Goal: Task Accomplishment & Management: Manage account settings

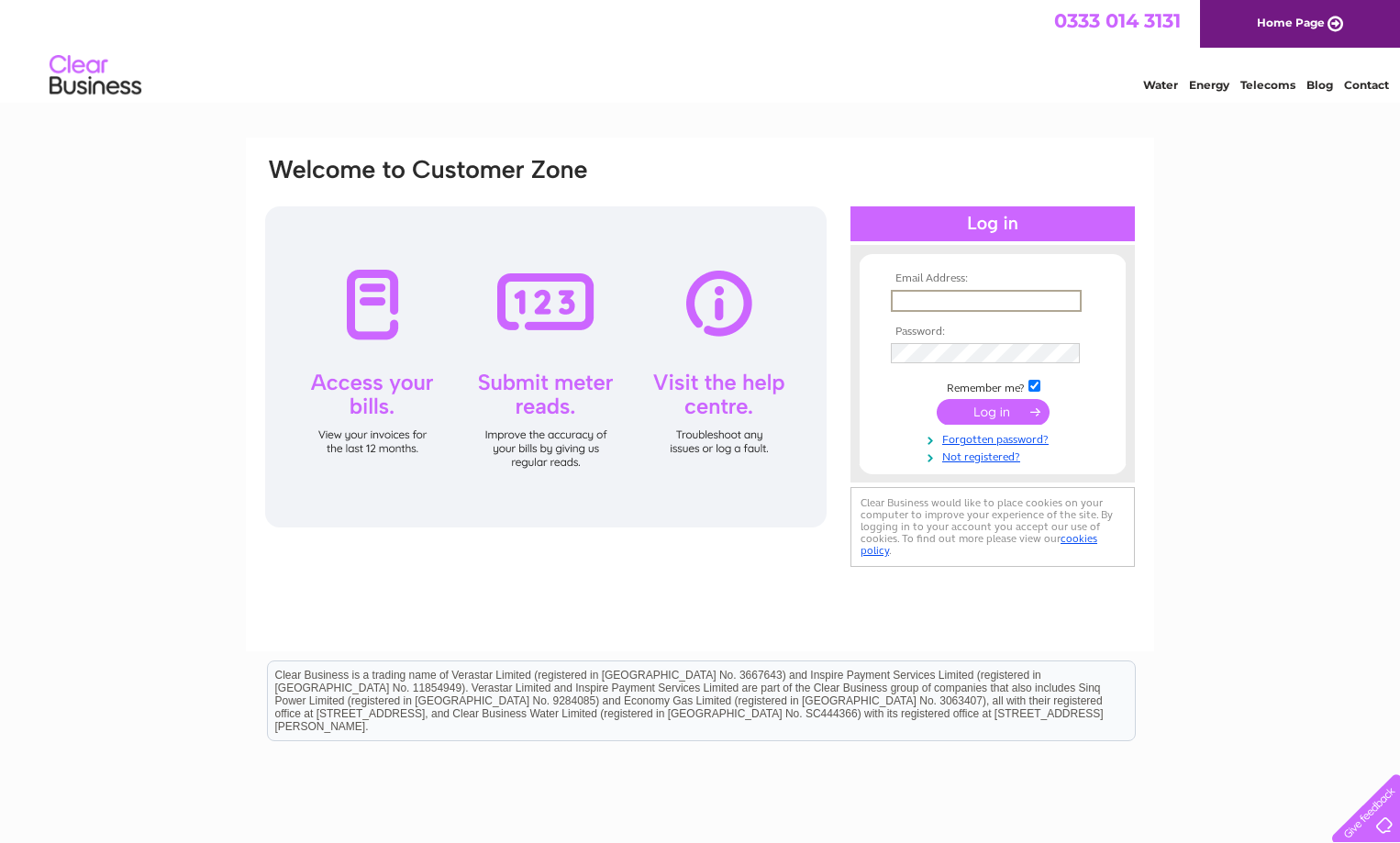
click at [905, 295] on input "text" at bounding box center [986, 301] width 190 height 22
type input "mbs-mull@btconnect.com"
click at [1012, 407] on input "submit" at bounding box center [993, 410] width 113 height 26
click at [996, 412] on input "submit" at bounding box center [993, 410] width 113 height 26
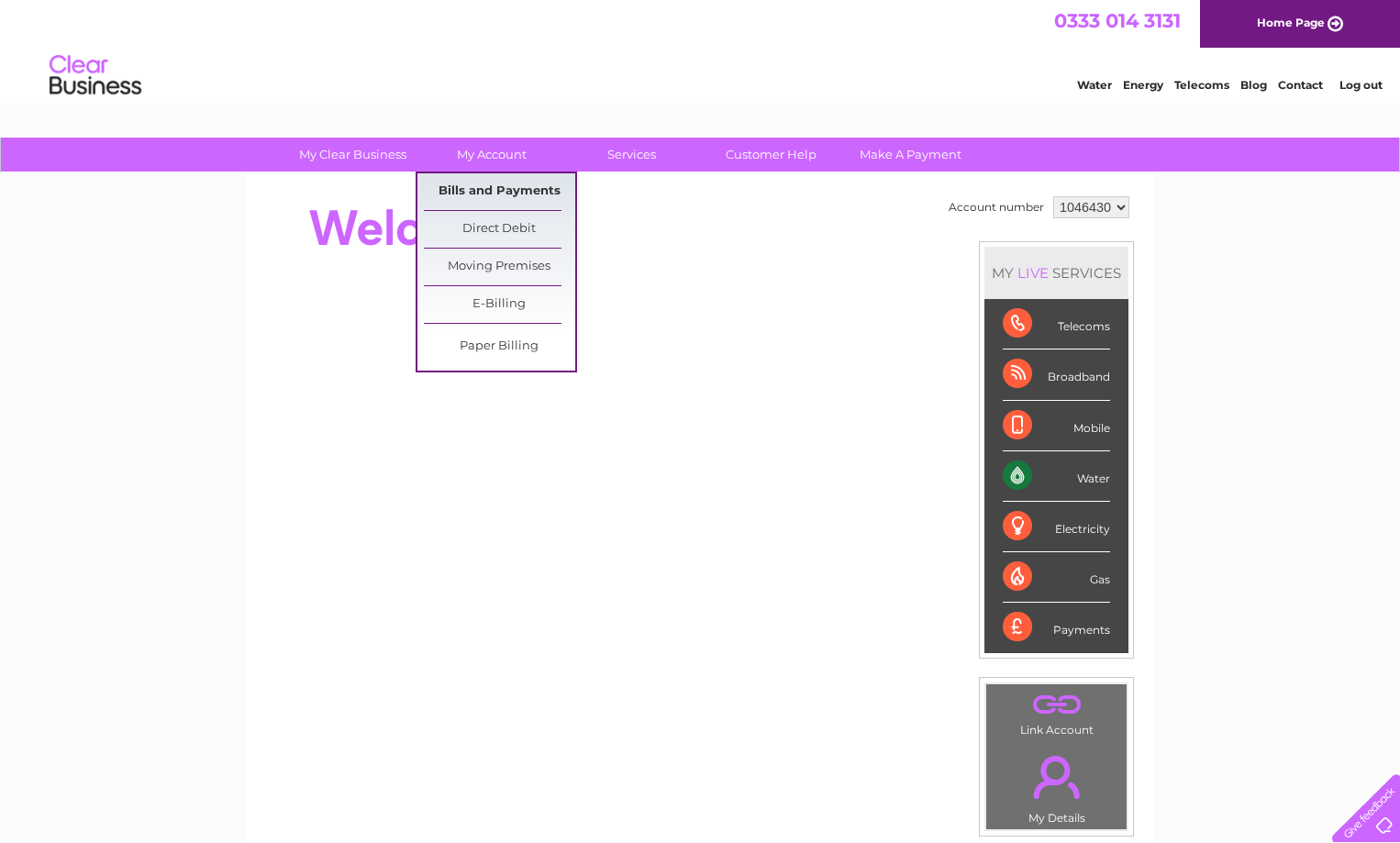
click at [486, 194] on link "Bills and Payments" at bounding box center [499, 192] width 152 height 37
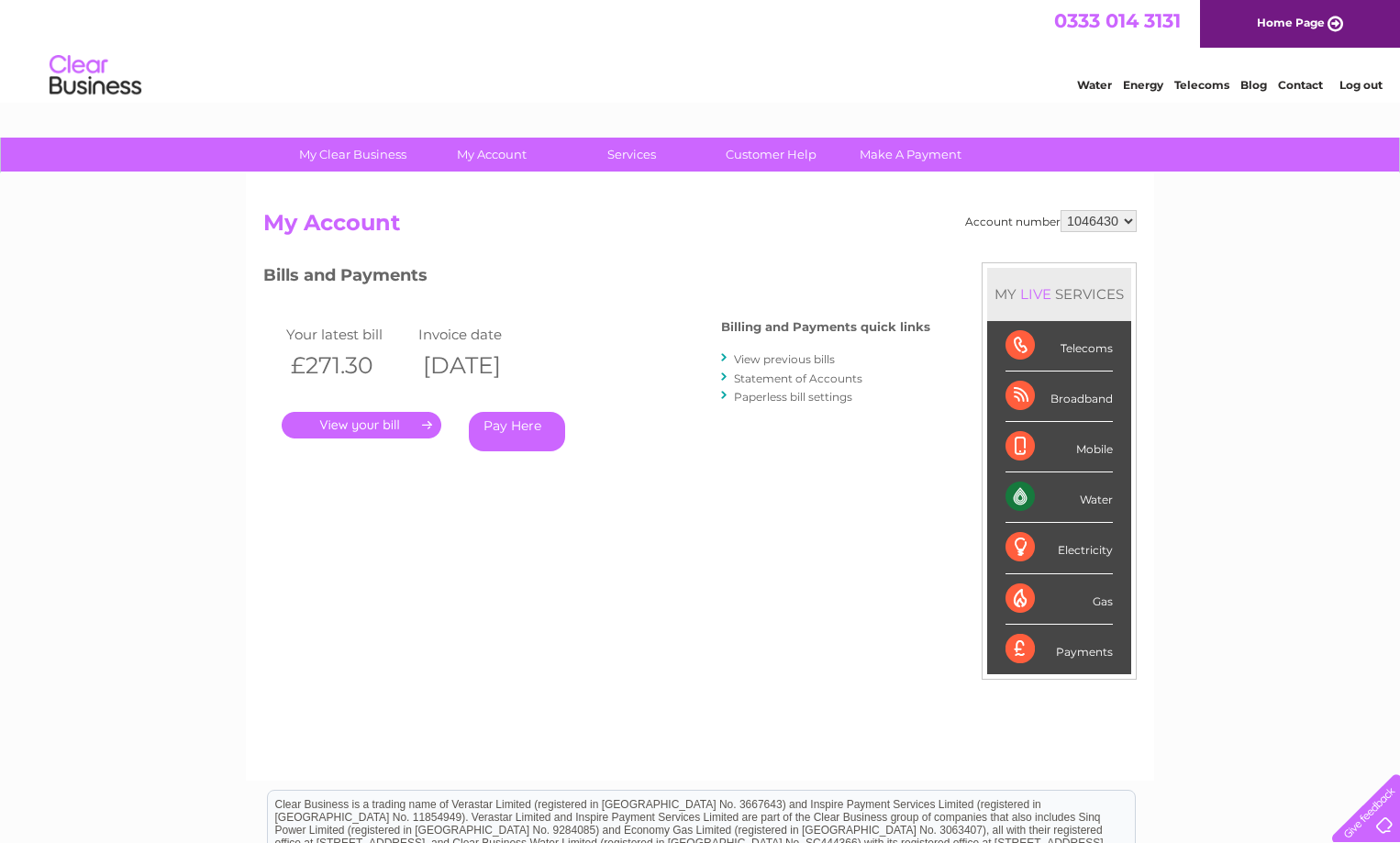
click at [387, 424] on link "." at bounding box center [362, 424] width 160 height 27
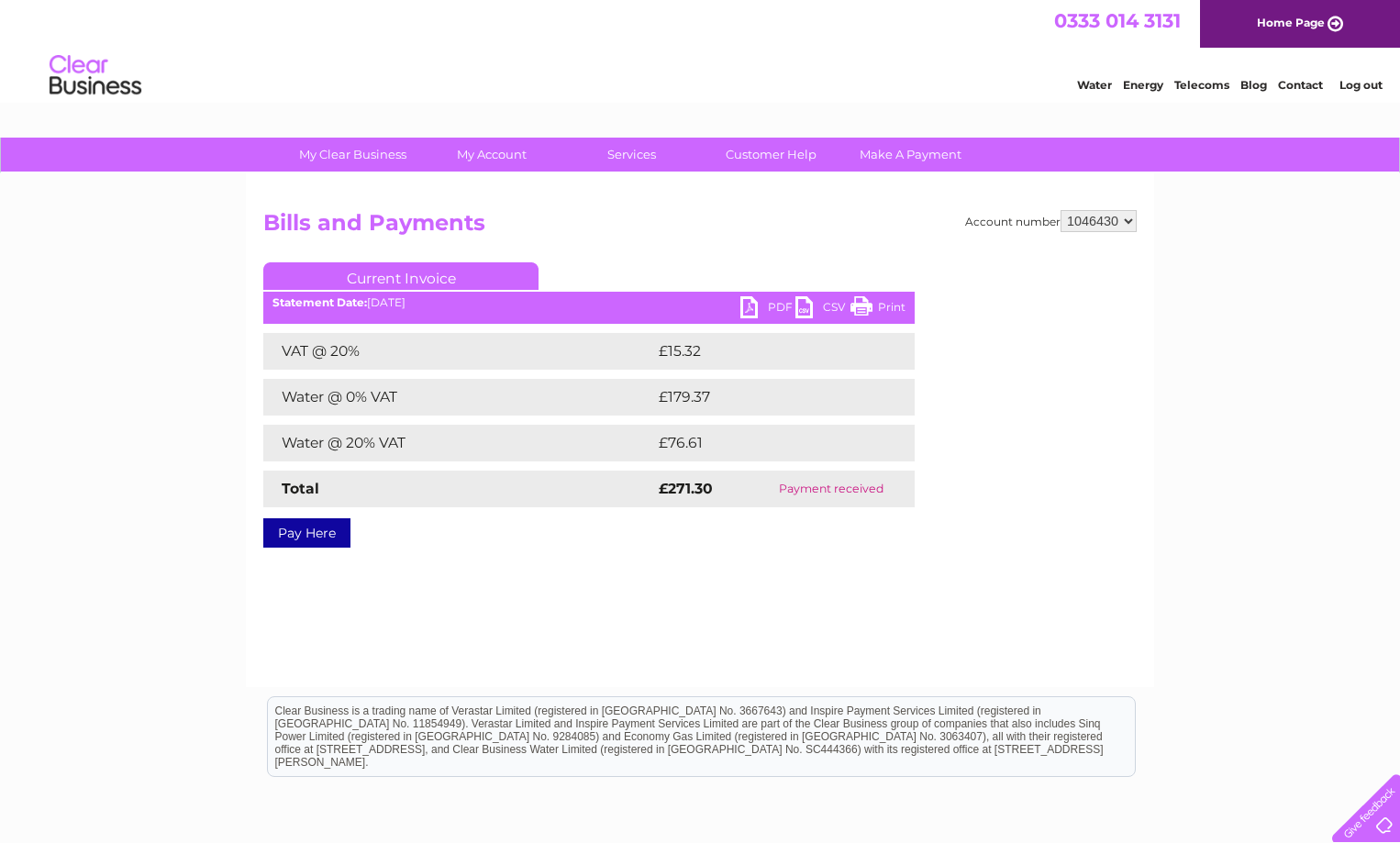
click at [769, 303] on link "PDF" at bounding box center [768, 309] width 55 height 27
